Goal: Task Accomplishment & Management: Use online tool/utility

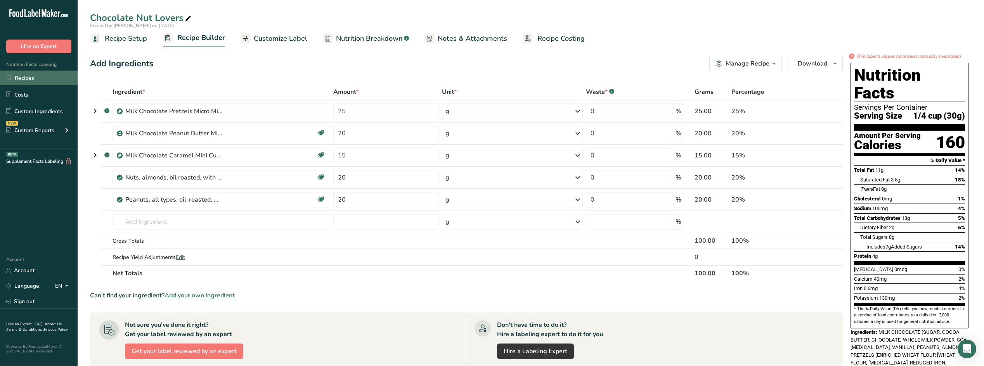
click at [29, 80] on link "Recipes" at bounding box center [39, 78] width 78 height 15
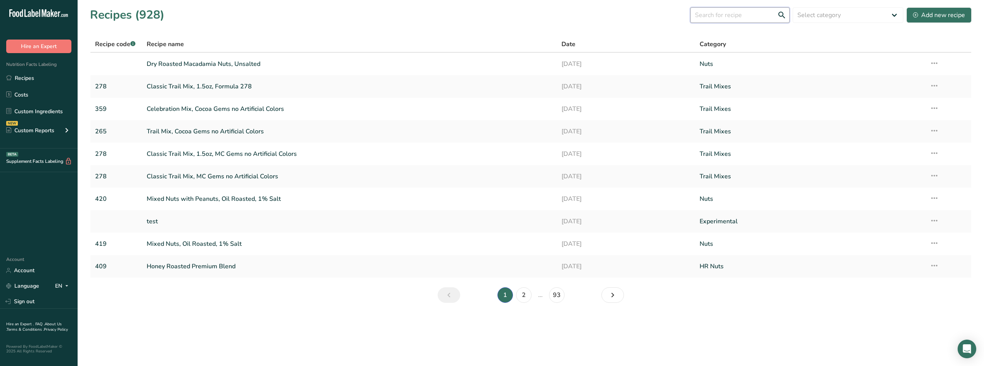
click at [741, 16] on input "text" at bounding box center [739, 15] width 99 height 16
click at [726, 17] on input "text" at bounding box center [739, 15] width 99 height 16
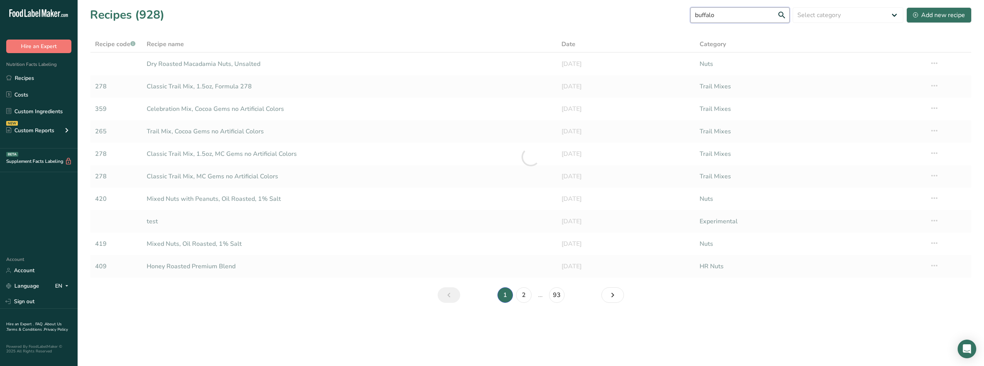
type input "buffalo"
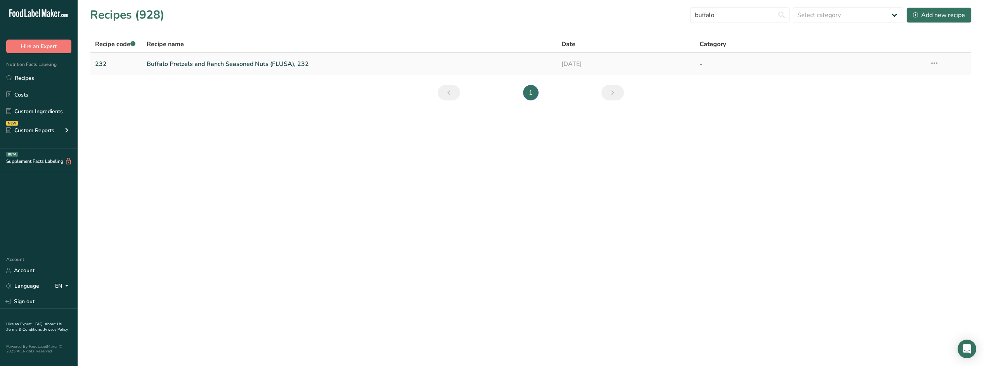
click at [283, 65] on link "Buffalo Pretzels and Ranch Seasoned Nuts (FLUSA), 232" at bounding box center [349, 64] width 405 height 16
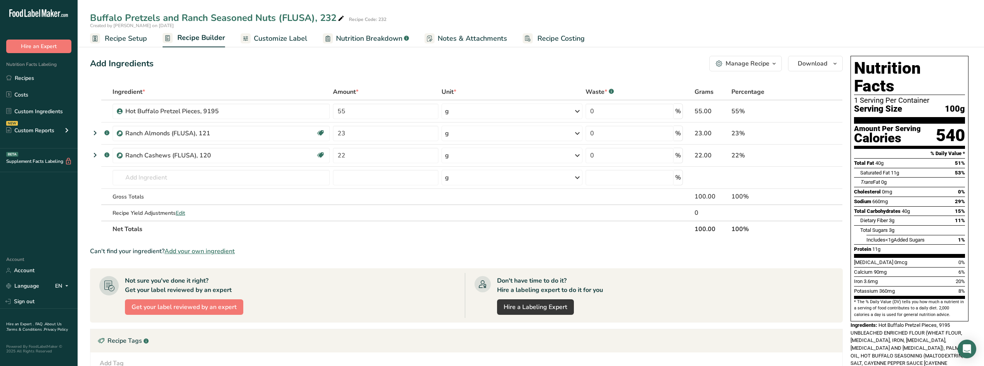
click at [290, 36] on span "Customize Label" at bounding box center [281, 38] width 54 height 10
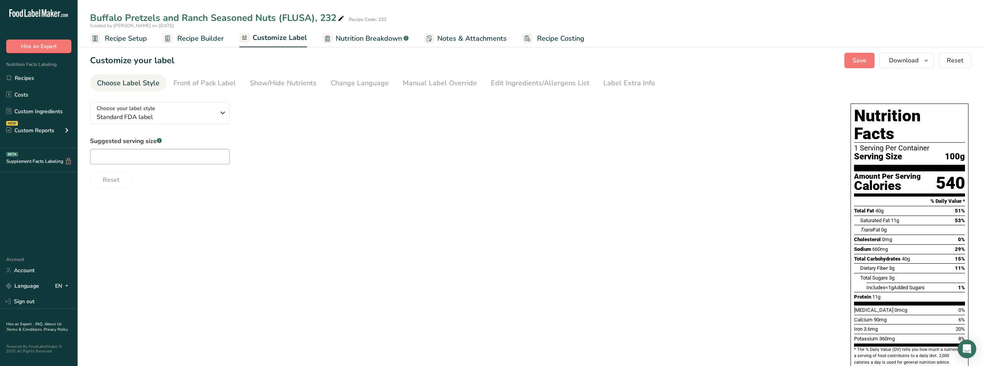
click at [119, 40] on span "Recipe Setup" at bounding box center [126, 38] width 42 height 10
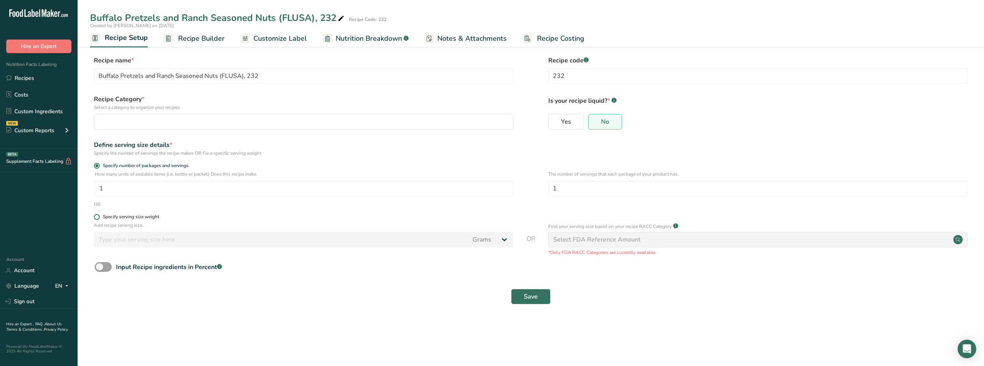
click at [96, 217] on span at bounding box center [97, 217] width 6 height 6
click at [96, 217] on input "Specify serving size weight" at bounding box center [96, 216] width 5 height 5
radio input "true"
radio input "false"
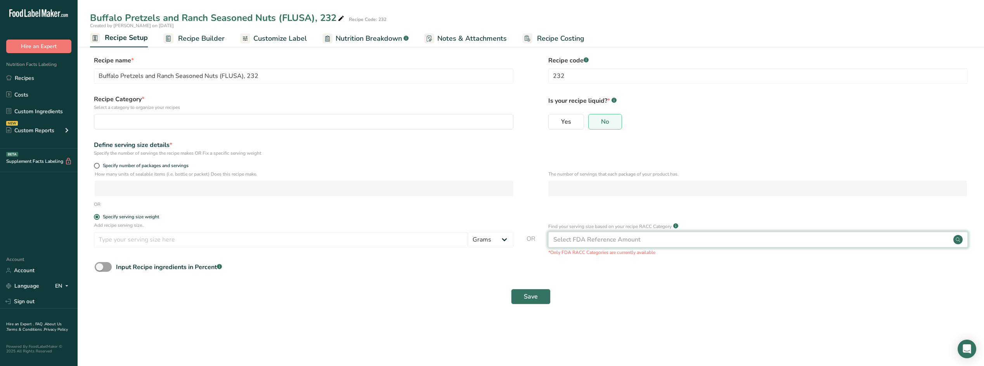
click at [571, 239] on div "Select FDA Reference Amount" at bounding box center [596, 239] width 87 height 9
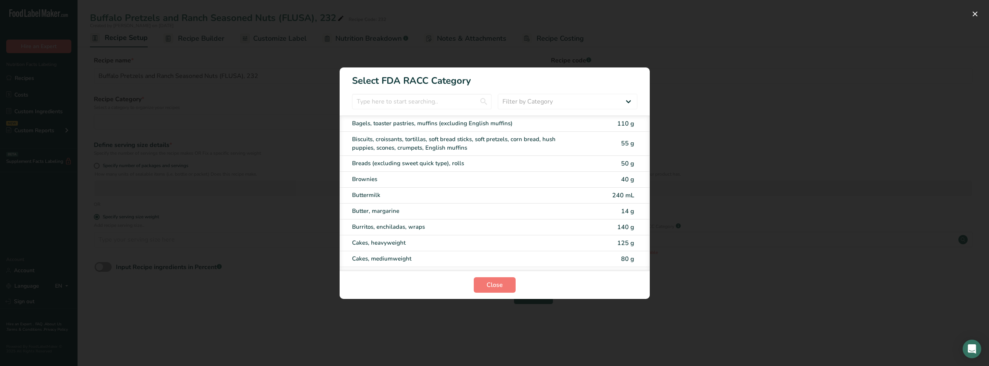
click at [861, 81] on div "RACC Category Selection Modal" at bounding box center [494, 183] width 989 height 366
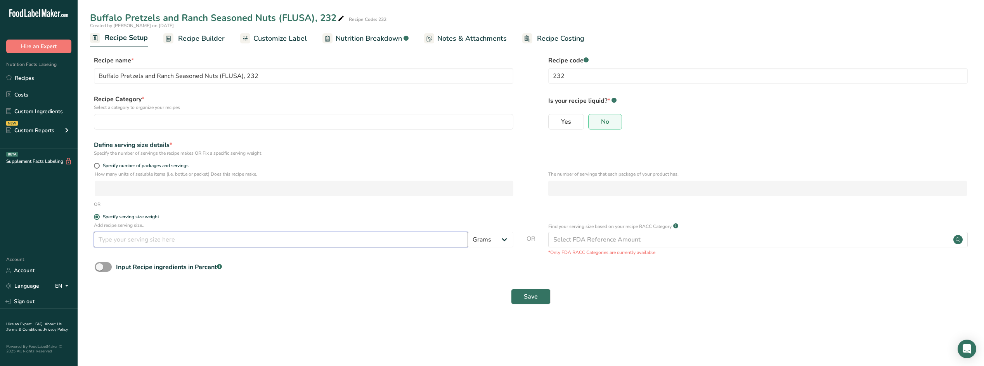
click at [404, 237] on input "number" at bounding box center [281, 240] width 374 height 16
type input "30"
click at [527, 296] on span "Save" at bounding box center [531, 296] width 14 height 9
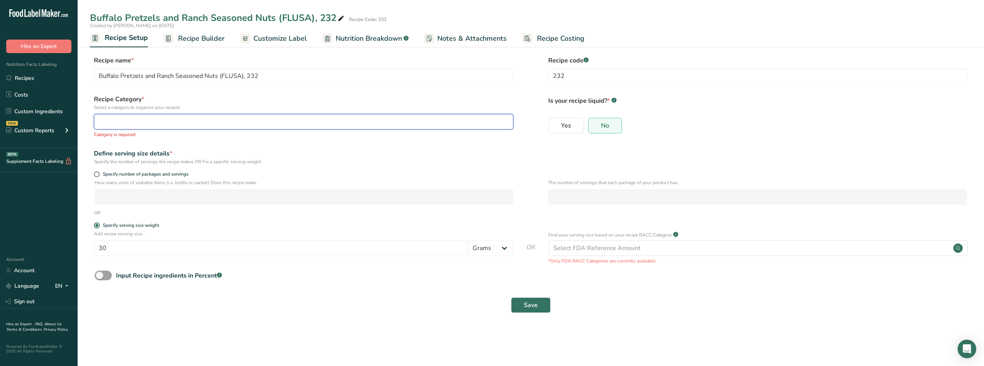
click at [245, 115] on button "button" at bounding box center [303, 122] width 419 height 16
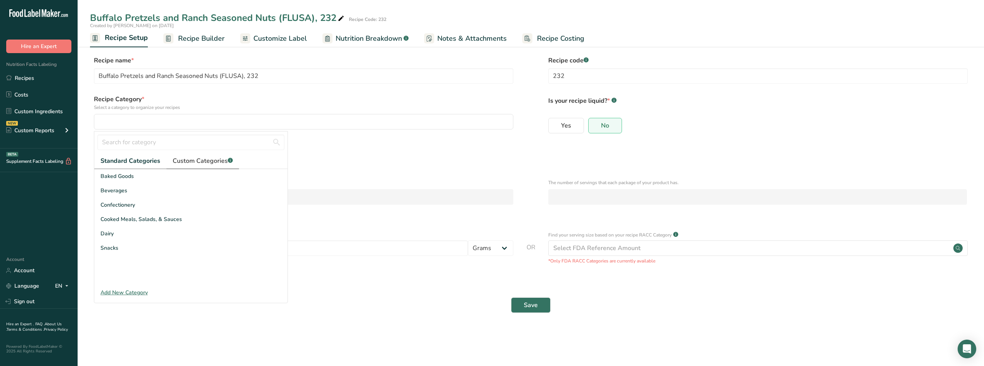
click at [200, 160] on span "Custom Categories .a-a{fill:#347362;}.b-a{fill:#fff;}" at bounding box center [203, 160] width 60 height 9
click at [166, 278] on div "Trail Mixes" at bounding box center [190, 281] width 193 height 14
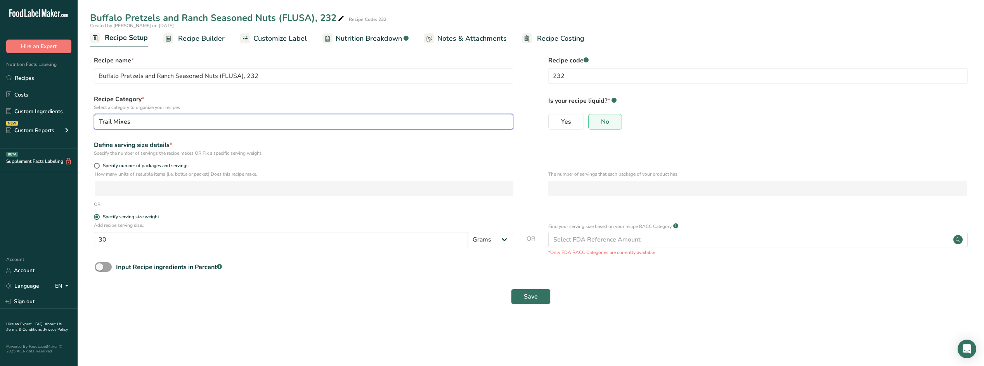
click at [170, 121] on div "Trail Mixes" at bounding box center [301, 121] width 405 height 9
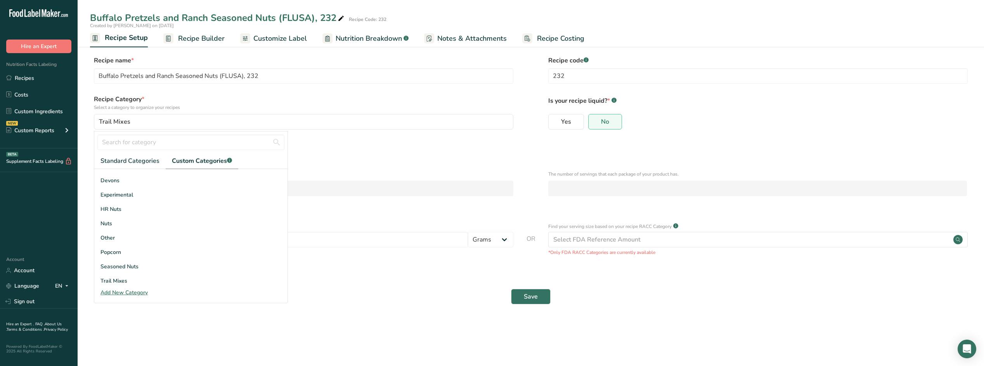
click at [361, 150] on div "Specify the number of servings the recipe makes OR Fix a specific serving weight" at bounding box center [303, 153] width 419 height 7
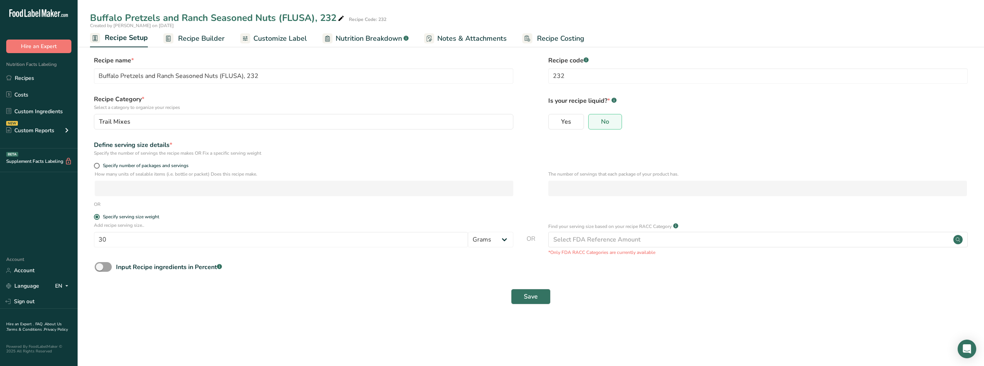
click at [312, 19] on div "Buffalo Pretzels and Ranch Seasoned Nuts (FLUSA), 232" at bounding box center [218, 18] width 256 height 14
click at [312, 16] on input "Buffalo Pretzels and Ranch Seasoned Nuts (FLUSA), 232" at bounding box center [510, 18] width 841 height 14
drag, startPoint x: 312, startPoint y: 18, endPoint x: 125, endPoint y: 17, distance: 187.0
click at [125, 17] on input "Buffalo Pretzels and Ranch Seasoned Nuts (FLUSA), 232" at bounding box center [510, 18] width 841 height 14
type input "Buffalo Ranch Pretzel and Nut Mix, 232"
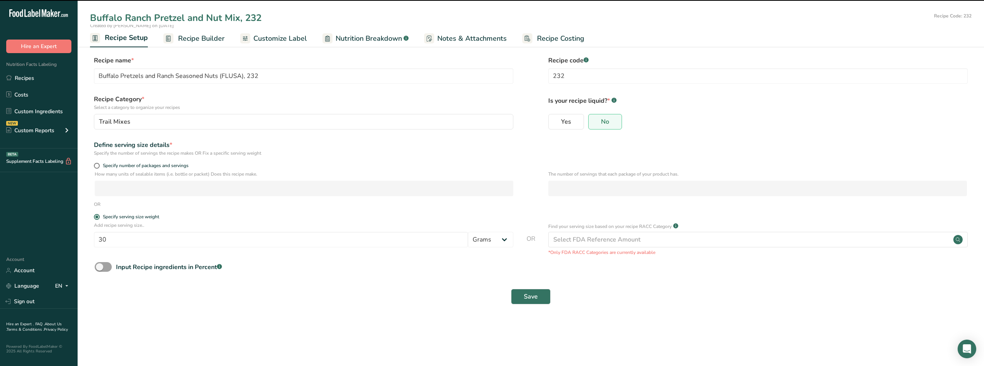
type input "Buffalo Ranch Pretzel and Nut Mix, 232"
radio input "true"
type input "1"
radio input "false"
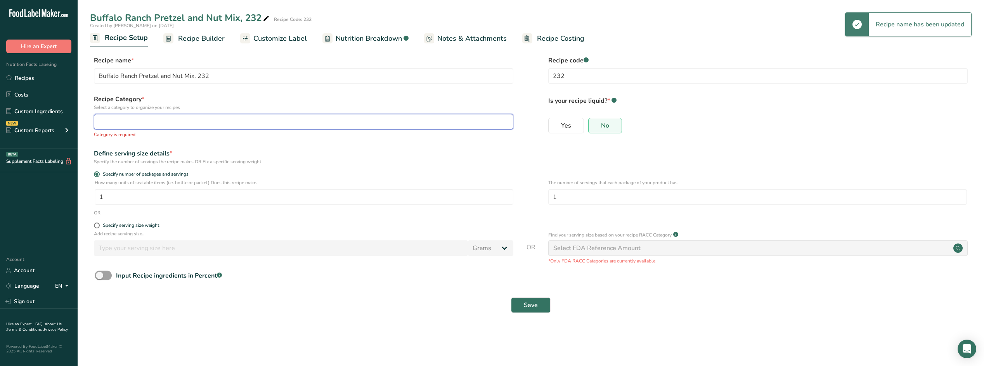
click at [301, 122] on div "button" at bounding box center [301, 121] width 405 height 9
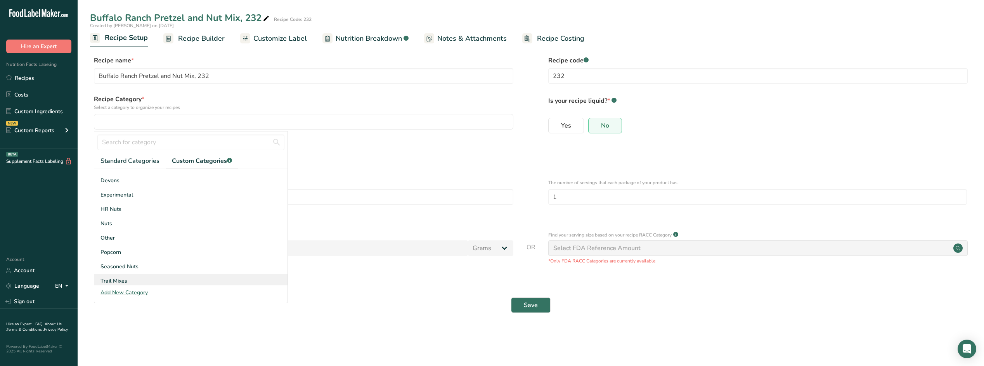
click at [195, 280] on div "Trail Mixes" at bounding box center [190, 281] width 193 height 14
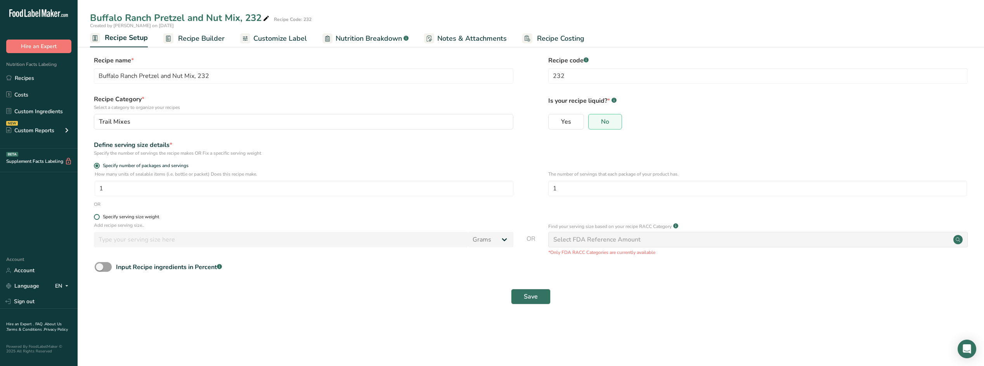
click at [99, 218] on span at bounding box center [97, 217] width 6 height 6
click at [99, 218] on input "Specify serving size weight" at bounding box center [96, 216] width 5 height 5
radio input "true"
radio input "false"
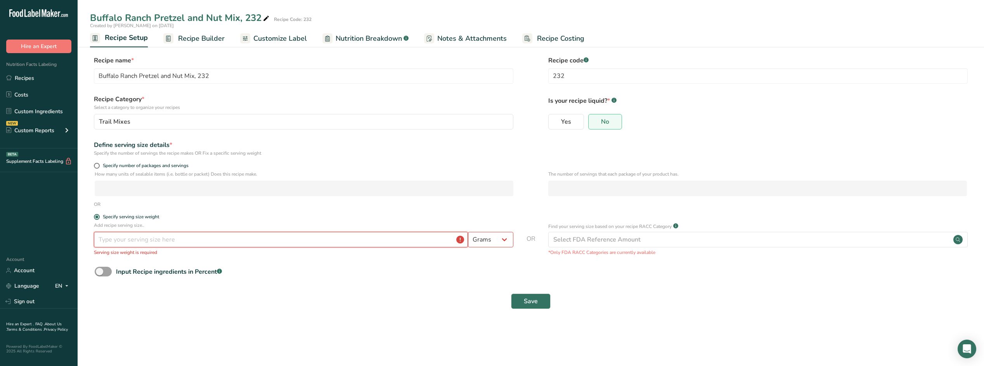
click at [154, 244] on input "number" at bounding box center [281, 240] width 374 height 16
type input "30"
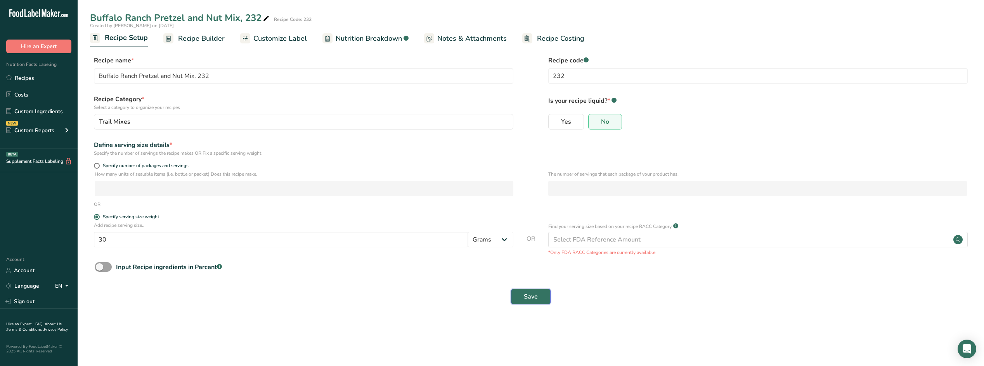
drag, startPoint x: 530, startPoint y: 294, endPoint x: 530, endPoint y: 298, distance: 4.3
click at [530, 296] on span "Save" at bounding box center [531, 296] width 14 height 9
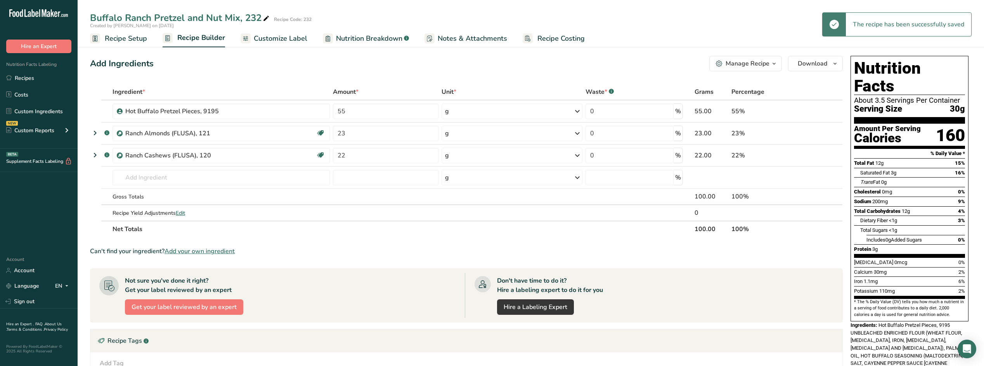
click at [275, 37] on span "Customize Label" at bounding box center [281, 38] width 54 height 10
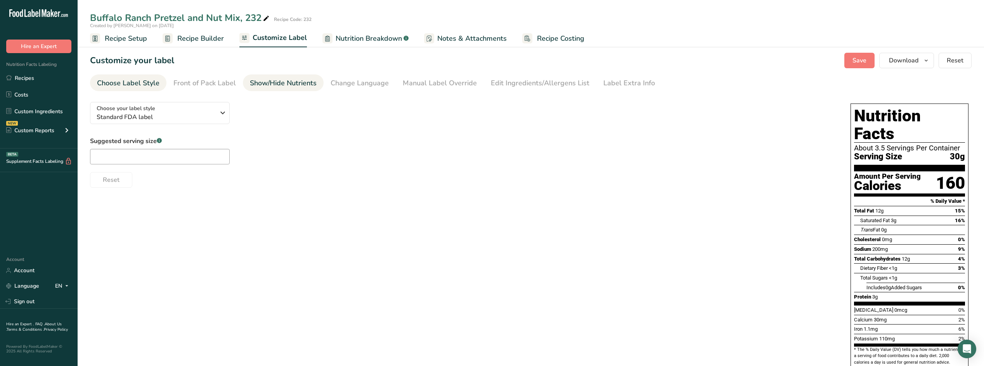
click at [283, 83] on div "Show/Hide Nutrients" at bounding box center [283, 83] width 67 height 10
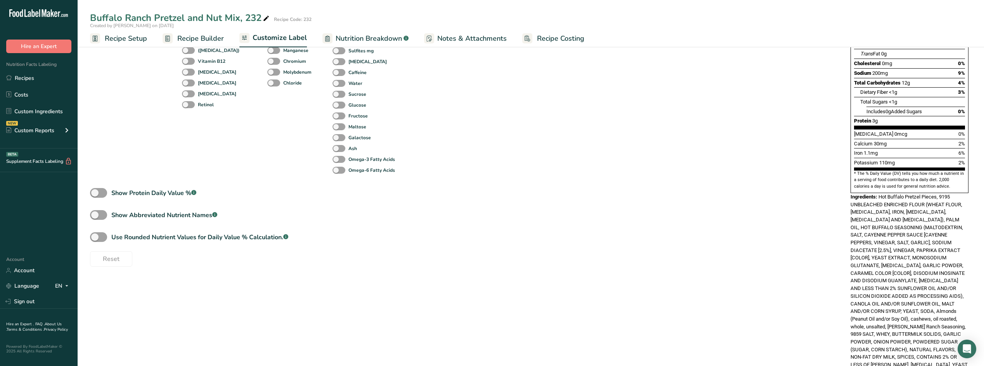
scroll to position [194, 0]
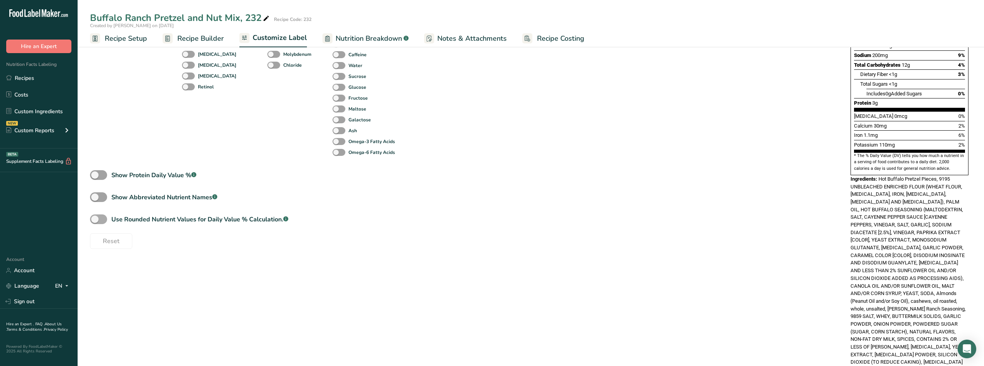
click at [101, 219] on span at bounding box center [98, 219] width 17 height 10
click at [95, 219] on input "Use Rounded Nutrient Values for Daily Value % Calculation. .a-a{fill:#347362;}.…" at bounding box center [92, 219] width 5 height 5
checkbox input "true"
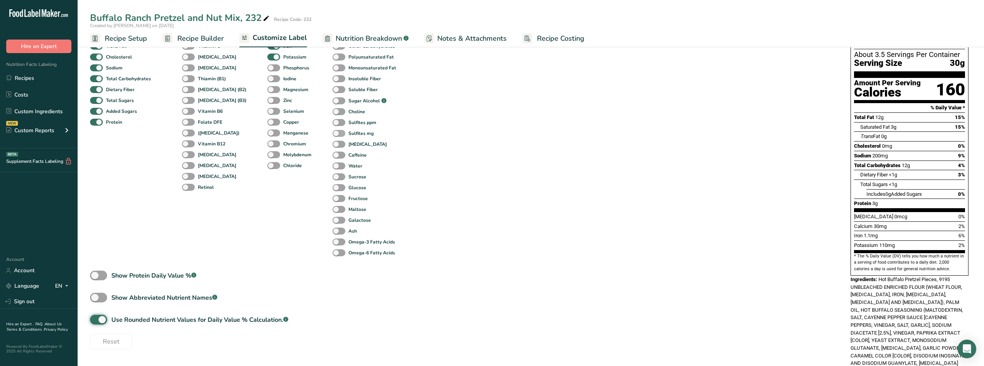
scroll to position [0, 0]
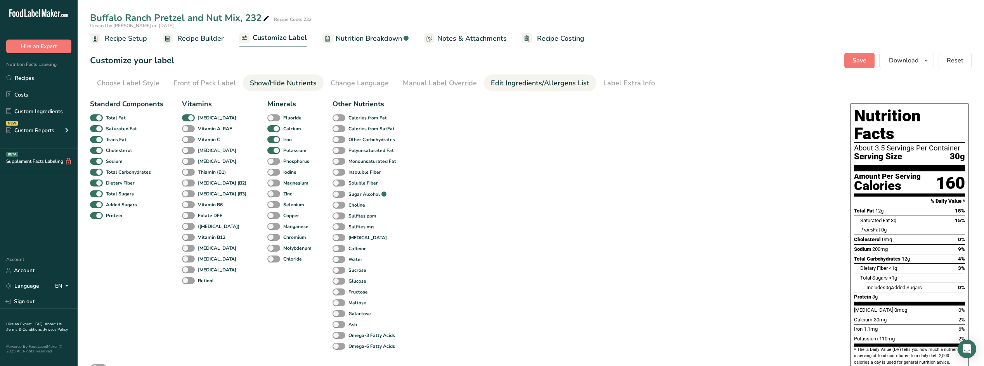
click at [517, 85] on div "Edit Ingredients/Allergens List" at bounding box center [540, 83] width 99 height 10
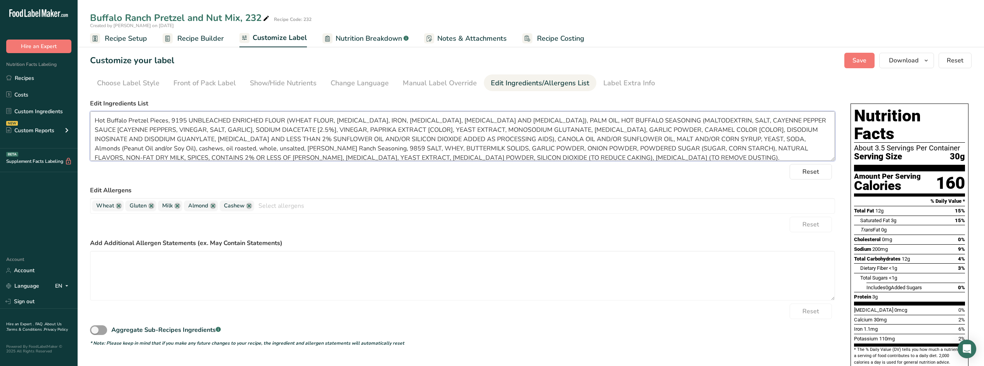
drag, startPoint x: 187, startPoint y: 119, endPoint x: 95, endPoint y: 118, distance: 92.3
click at [95, 118] on textarea "Hot Buffalo Pretzel Pieces, 9195 UNBLEACHED ENRICHED FLOUR (WHEAT FLOUR, [MEDIC…" at bounding box center [462, 136] width 745 height 50
click at [250, 130] on textarea "BUFFALO PRETZEL PIECES (UNBLEACHED ENRICHED FLOUR (WHEAT FLOUR, [MEDICAL_DATA],…" at bounding box center [462, 136] width 745 height 50
click at [654, 131] on textarea "BUFFALO PRETZEL PIECES (UNBLEACHED ENRICHED FLOUR (WHEAT FLOUR, [MEDICAL_DATA],…" at bounding box center [462, 136] width 745 height 50
click at [372, 140] on textarea "BUFFALO PRETZEL PIECES (UNBLEACHED ENRICHED FLOUR (WHEAT FLOUR, [MEDICAL_DATA],…" at bounding box center [462, 136] width 745 height 50
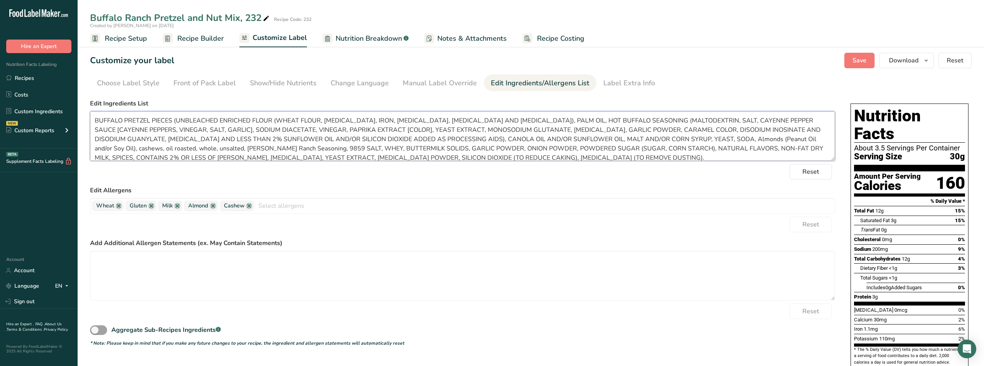
drag, startPoint x: 373, startPoint y: 138, endPoint x: 210, endPoint y: 136, distance: 163.3
click at [210, 136] on textarea "BUFFALO PRETZEL PIECES (UNBLEACHED ENRICHED FLOUR (WHEAT FLOUR, [MEDICAL_DATA],…" at bounding box center [462, 136] width 745 height 50
click at [248, 138] on textarea "BUFFALO PRETZEL PIECES (UNBLEACHED ENRICHED FLOUR (WHEAT FLOUR, [MEDICAL_DATA],…" at bounding box center [462, 136] width 745 height 50
click at [443, 140] on textarea "BUFFALO PRETZEL PIECES (UNBLEACHED ENRICHED FLOUR (WHEAT FLOUR, [MEDICAL_DATA],…" at bounding box center [462, 136] width 745 height 50
drag, startPoint x: 549, startPoint y: 137, endPoint x: 448, endPoint y: 136, distance: 100.8
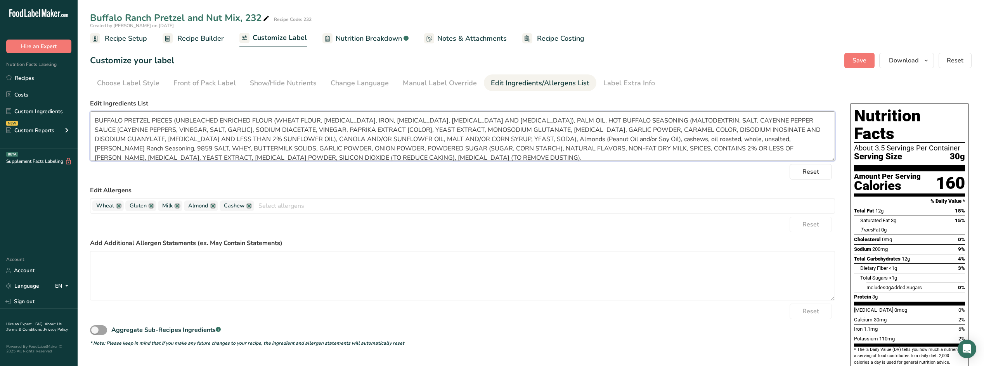
click at [448, 136] on textarea "BUFFALO PRETZEL PIECES (UNBLEACHED ENRICHED FLOUR (WHEAT FLOUR, [MEDICAL_DATA],…" at bounding box center [462, 136] width 745 height 50
drag, startPoint x: 586, startPoint y: 138, endPoint x: 483, endPoint y: 139, distance: 103.2
click at [483, 139] on textarea "BUFFALO PRETZEL PIECES (UNBLEACHED ENRICHED FLOUR (WHEAT FLOUR, [MEDICAL_DATA],…" at bounding box center [462, 136] width 745 height 50
drag, startPoint x: 596, startPoint y: 139, endPoint x: 517, endPoint y: 140, distance: 79.1
click at [517, 140] on textarea "BUFFALO PRETZEL PIECES (UNBLEACHED ENRICHED FLOUR (WHEAT FLOUR, [MEDICAL_DATA],…" at bounding box center [462, 136] width 745 height 50
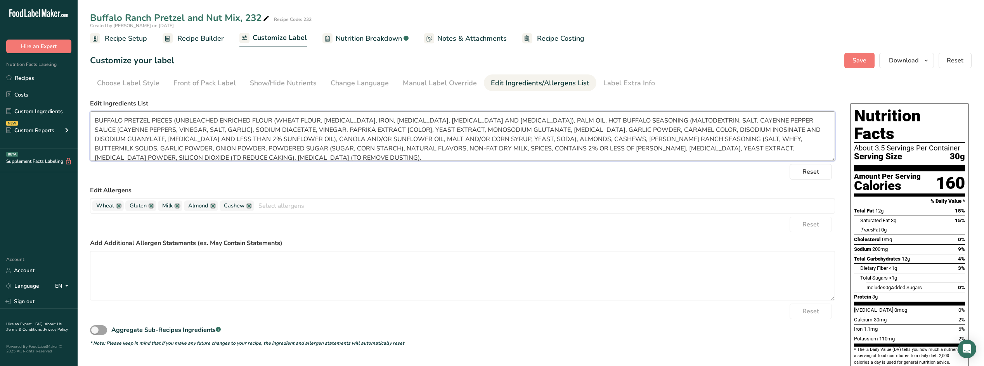
click at [746, 148] on textarea "BUFFALO PRETZEL PIECES (UNBLEACHED ENRICHED FLOUR (WHEAT FLOUR, [MEDICAL_DATA],…" at bounding box center [462, 136] width 745 height 50
click at [747, 148] on textarea "BUFFALO PRETZEL PIECES (UNBLEACHED ENRICHED FLOUR (WHEAT FLOUR, [MEDICAL_DATA],…" at bounding box center [462, 136] width 745 height 50
drag, startPoint x: 160, startPoint y: 159, endPoint x: 628, endPoint y: 152, distance: 468.6
click at [628, 152] on textarea "BUFFALO PRETZEL PIECES (UNBLEACHED ENRICHED FLOUR (WHEAT FLOUR, [MEDICAL_DATA],…" at bounding box center [462, 136] width 745 height 50
type textarea "BUFFALO PRETZEL PIECES (UNBLEACHED ENRICHED FLOUR (WHEAT FLOUR, [MEDICAL_DATA],…"
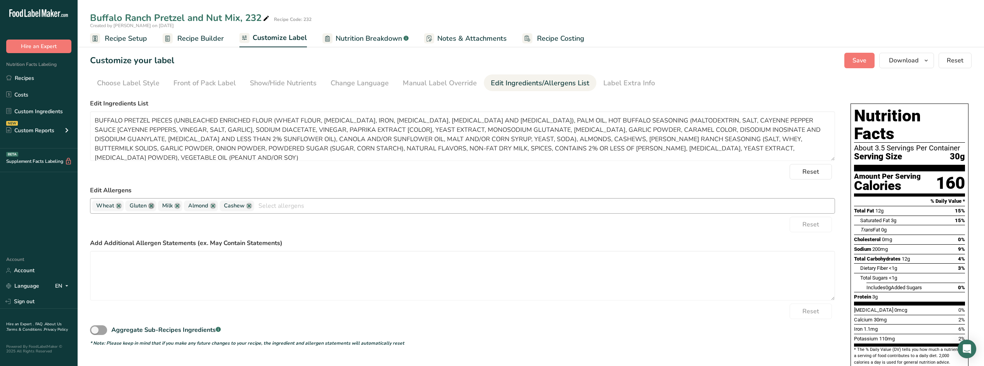
click at [151, 206] on link at bounding box center [151, 206] width 6 height 6
click at [248, 183] on form "Edit Ingredients List BUFFALO PRETZEL PIECES (UNBLEACHED ENRICHED FLOUR (WHEAT …" at bounding box center [462, 223] width 745 height 248
click at [199, 277] on textarea at bounding box center [462, 276] width 745 height 50
type textarea "MAY CONTAIN: PEANUTS, BRAZIL NUTS, FILBERTS (HAZELNUTS), MACADAMIA NUTS, PECANS…"
click at [858, 60] on span "Save" at bounding box center [859, 60] width 14 height 9
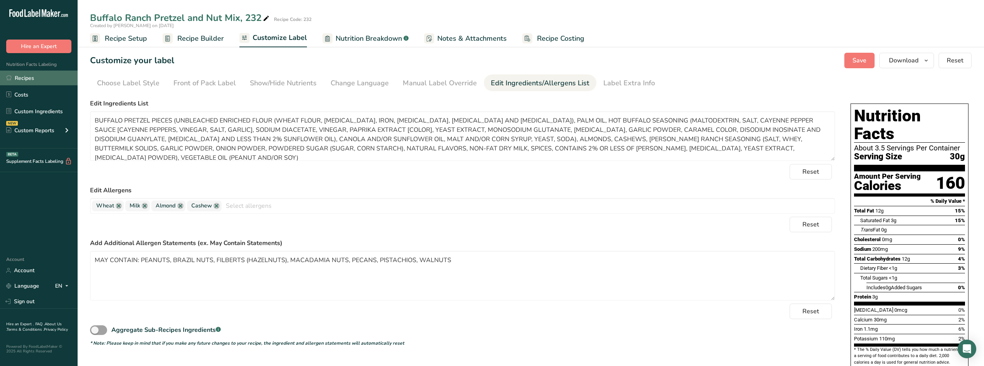
click at [47, 80] on link "Recipes" at bounding box center [39, 78] width 78 height 15
